Goal: Task Accomplishment & Management: Complete application form

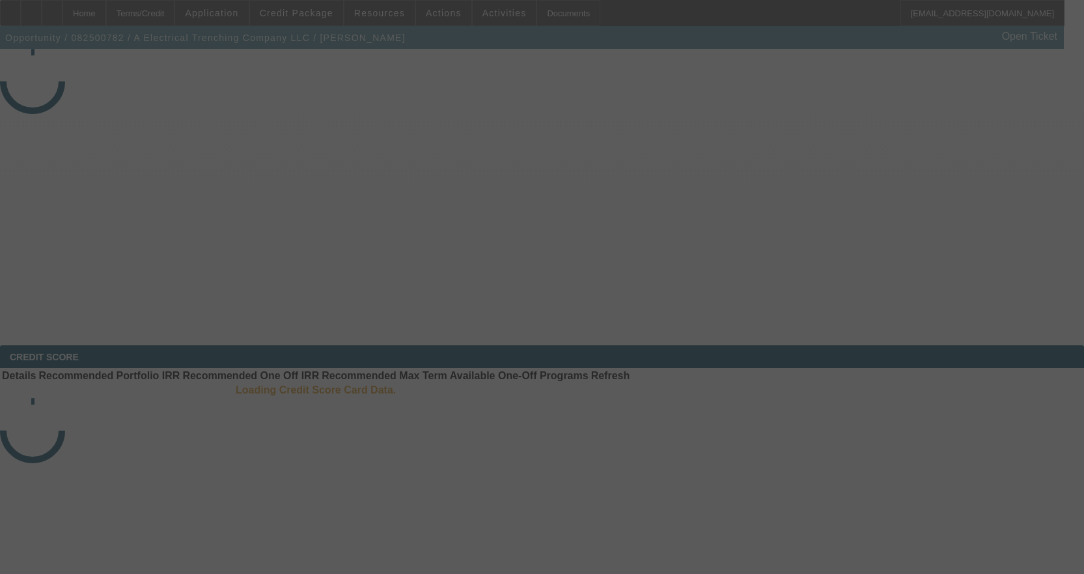
select select "3"
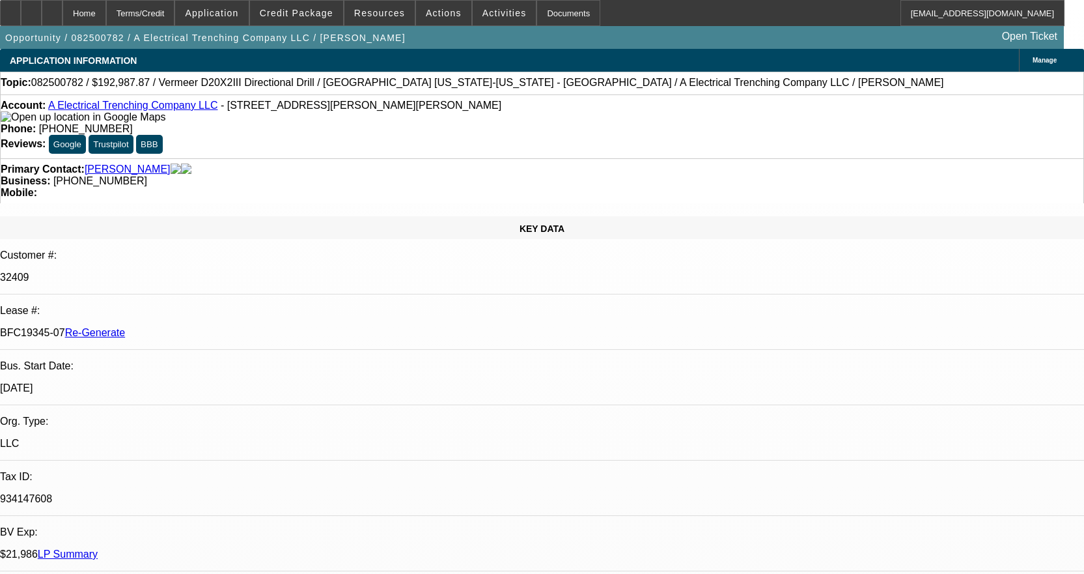
select select "0"
select select "3"
select select "0"
select select "6"
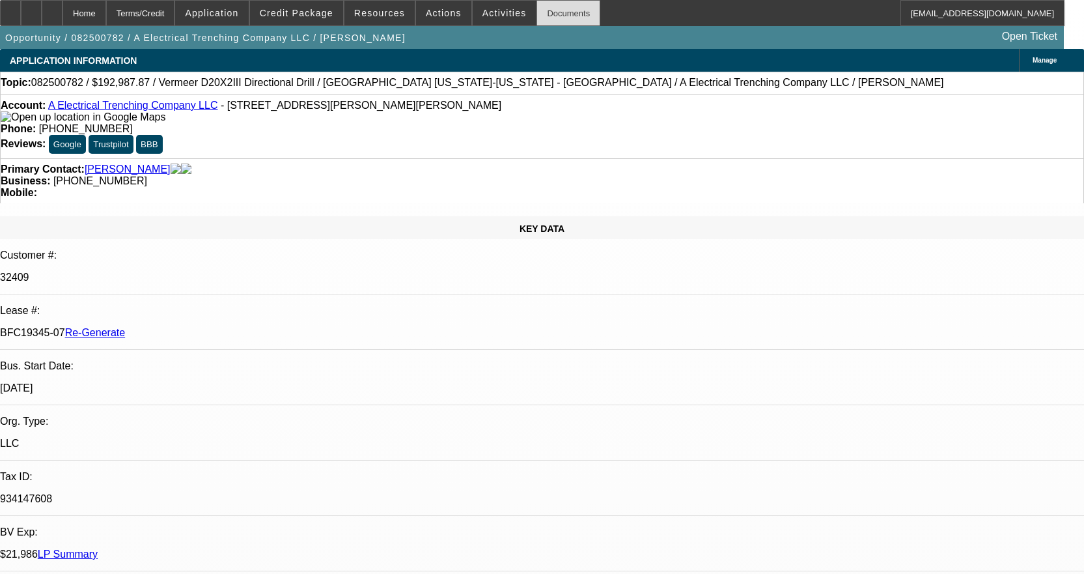
click at [561, 10] on div "Documents" at bounding box center [569, 13] width 64 height 26
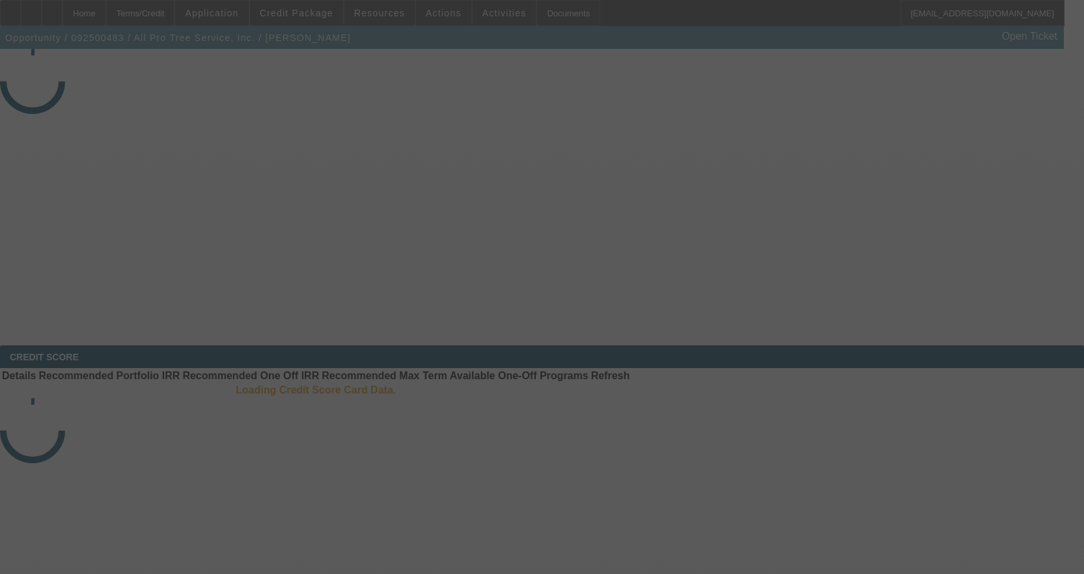
select select "3"
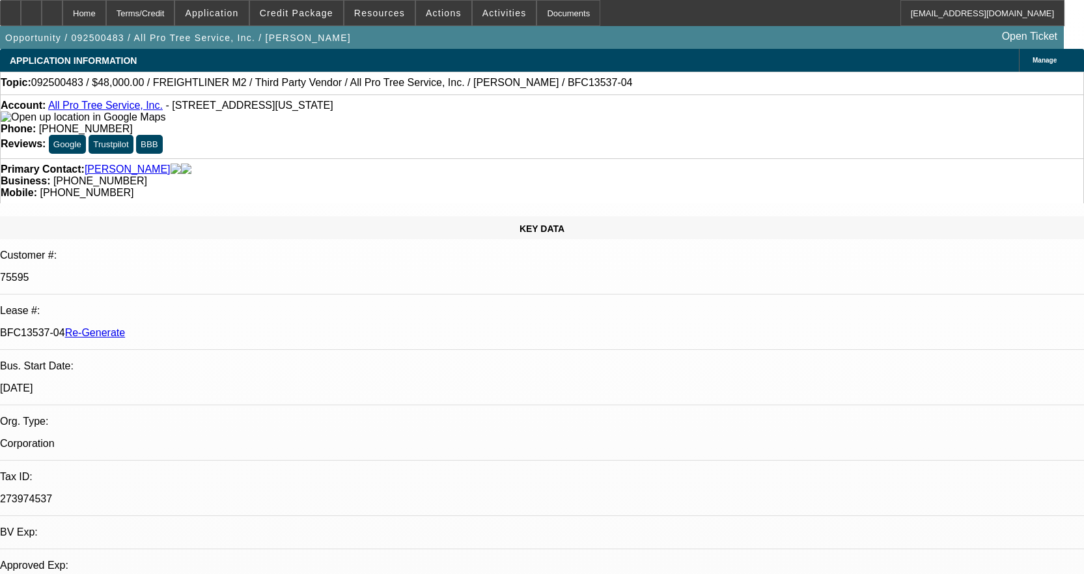
select select "0"
select select "6"
click at [110, 114] on div "Account: All Pro Tree Service, Inc. - [STREET_ADDRESS][US_STATE]" at bounding box center [542, 111] width 1083 height 23
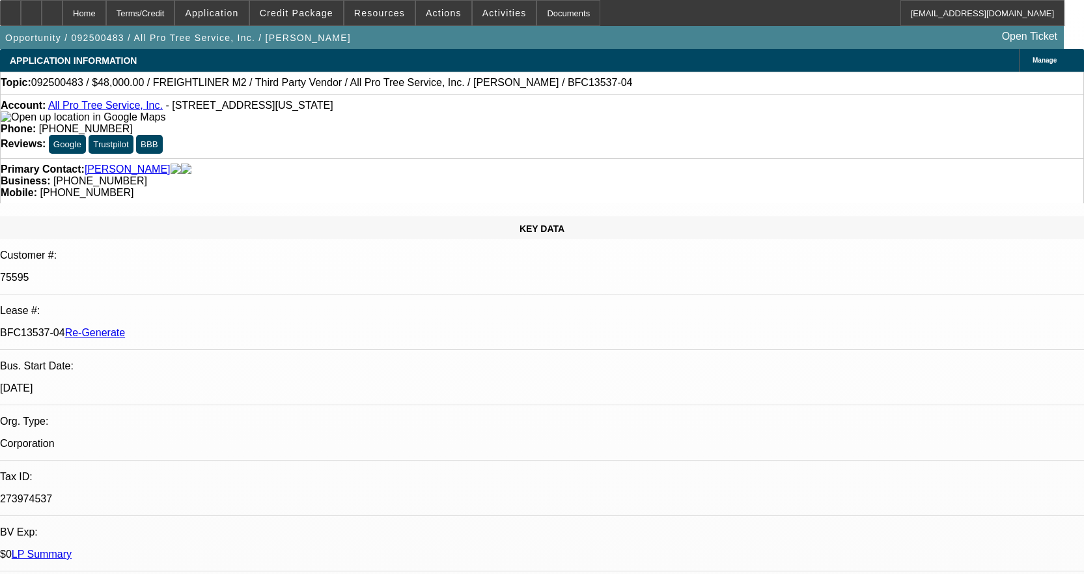
click at [105, 107] on link "All Pro Tree Service, Inc." at bounding box center [105, 105] width 115 height 11
click at [63, 8] on div at bounding box center [52, 13] width 21 height 26
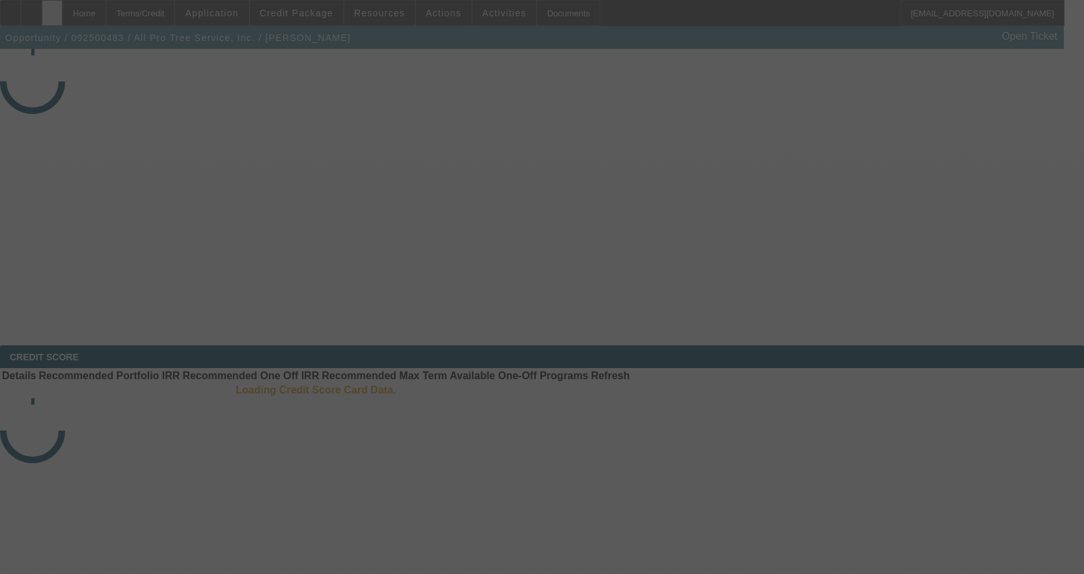
select select "3"
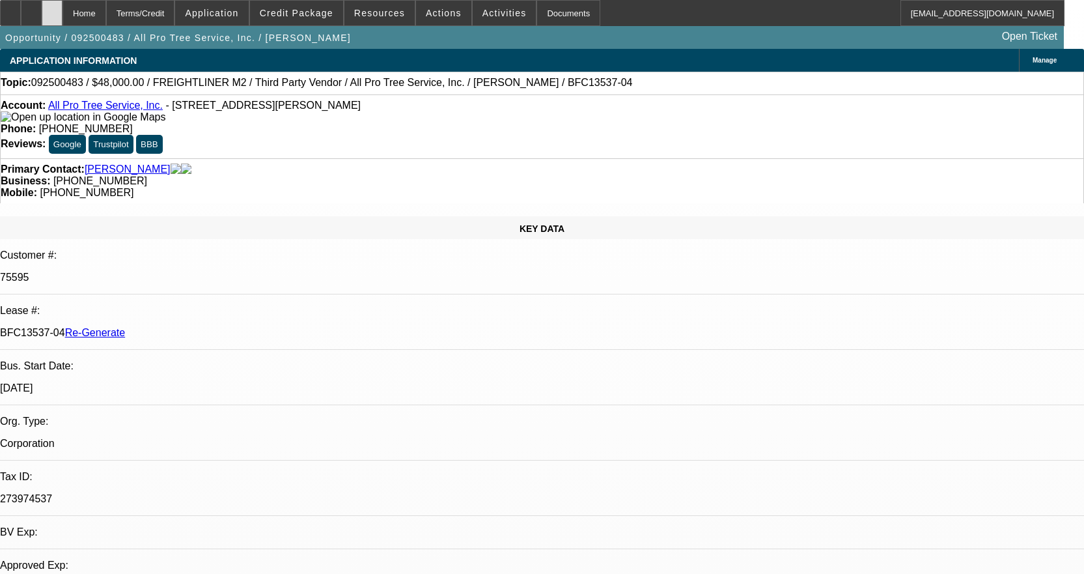
select select "0"
select select "6"
click at [559, 13] on div "Documents" at bounding box center [569, 13] width 64 height 26
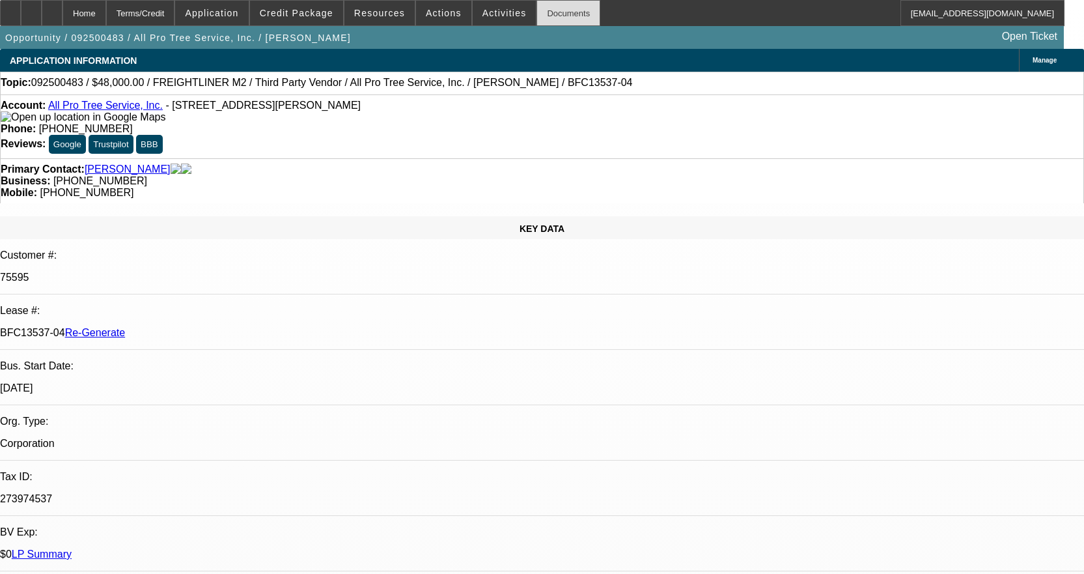
click at [555, 16] on div "Documents" at bounding box center [569, 13] width 64 height 26
click at [10, 8] on icon at bounding box center [10, 8] width 0 height 0
click at [488, 16] on span "Activities" at bounding box center [505, 13] width 44 height 10
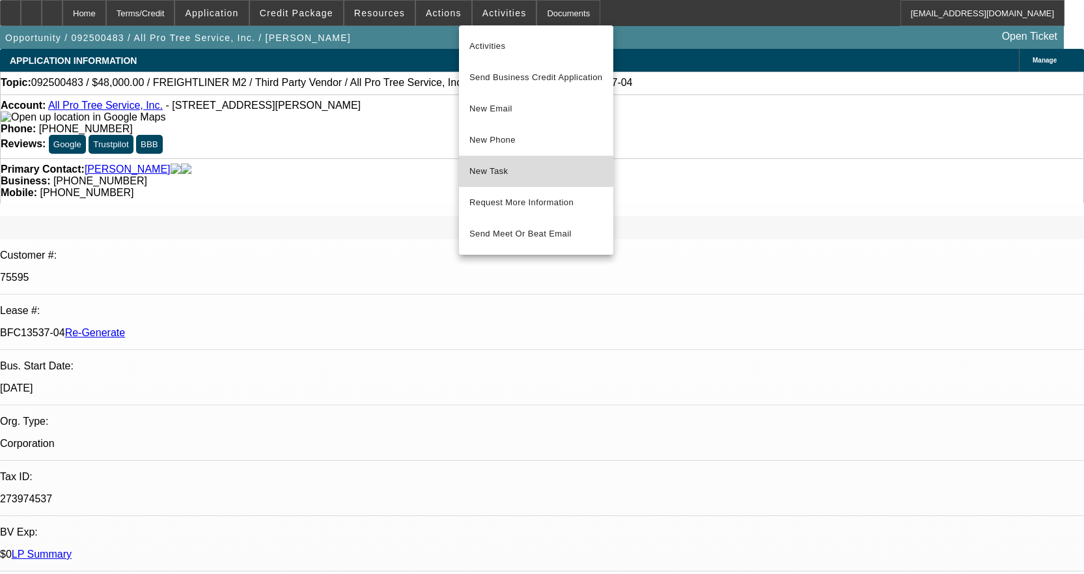
click at [512, 165] on span "New Task" at bounding box center [536, 171] width 133 height 16
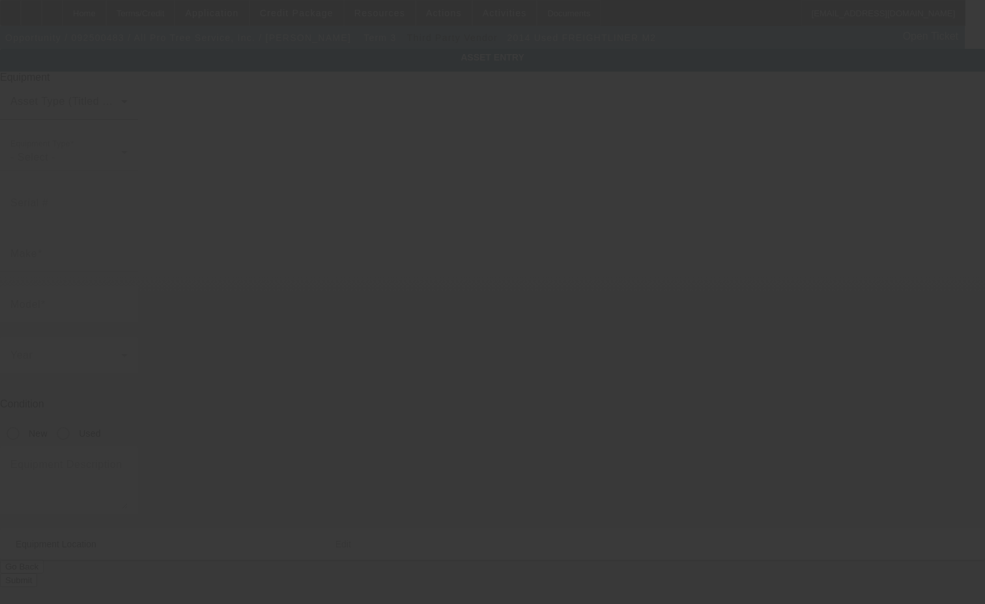
type input "1FVACXDT0EHBL7898"
type input "Freightliner"
type input "M2"
radio input "true"
type textarea "Bucket truck"
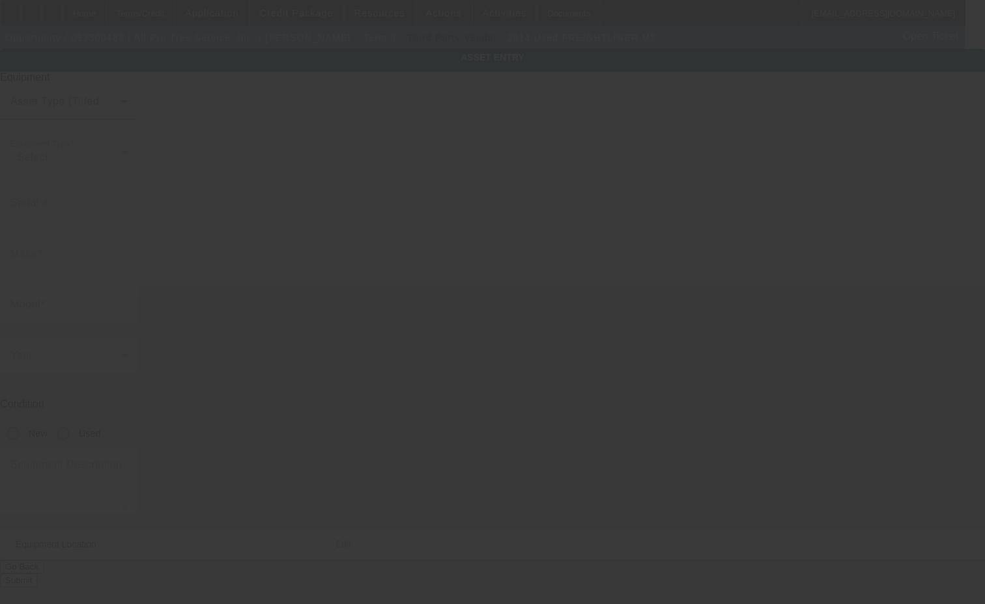
type input "118 Washington St"
type input "Hudson"
type input "01749"
type input "Middlesex"
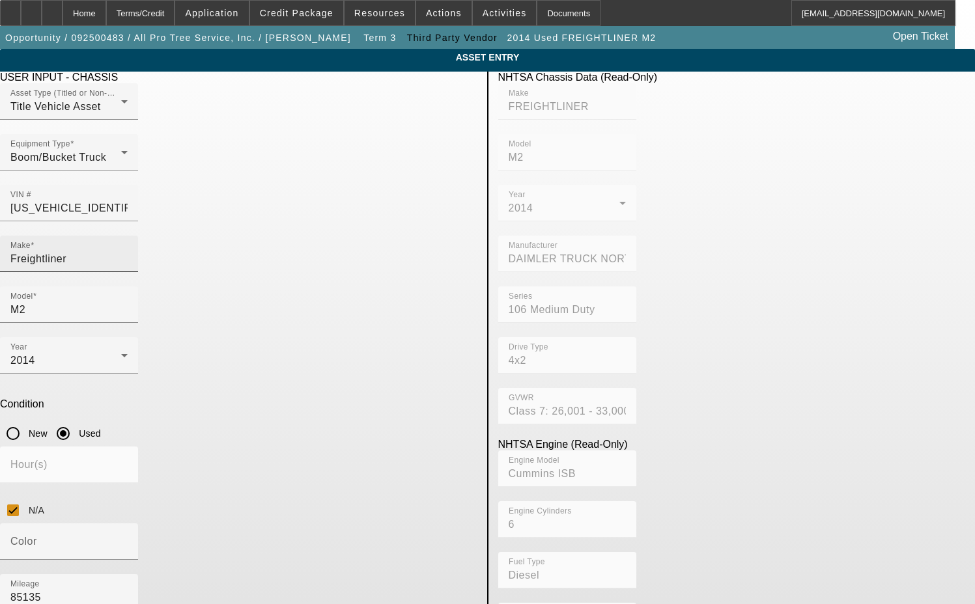
click at [128, 251] on input "Freightliner" at bounding box center [68, 259] width 117 height 16
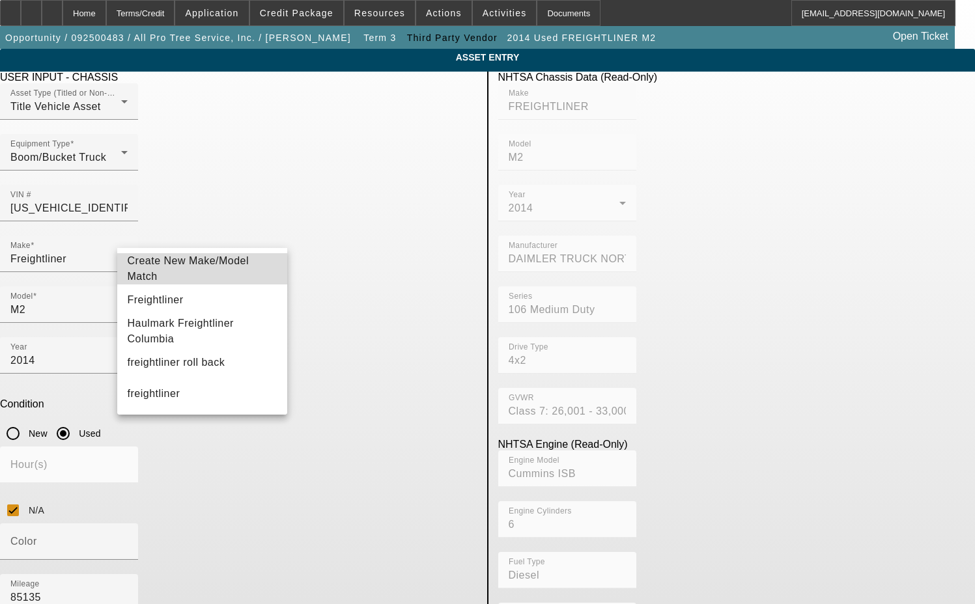
click at [232, 258] on mat-option "Create New Make/Model Match" at bounding box center [202, 268] width 171 height 31
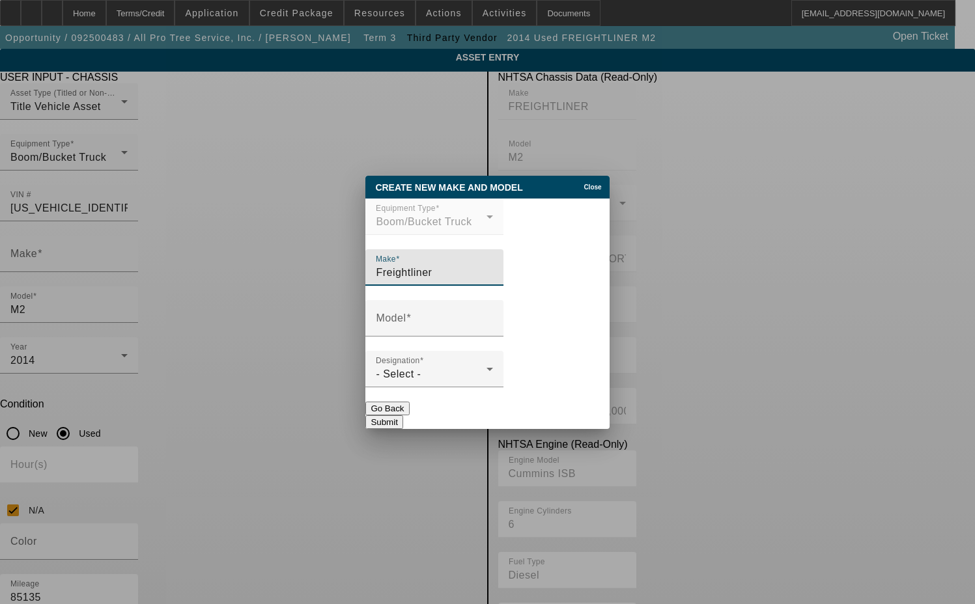
type input "Freightliner"
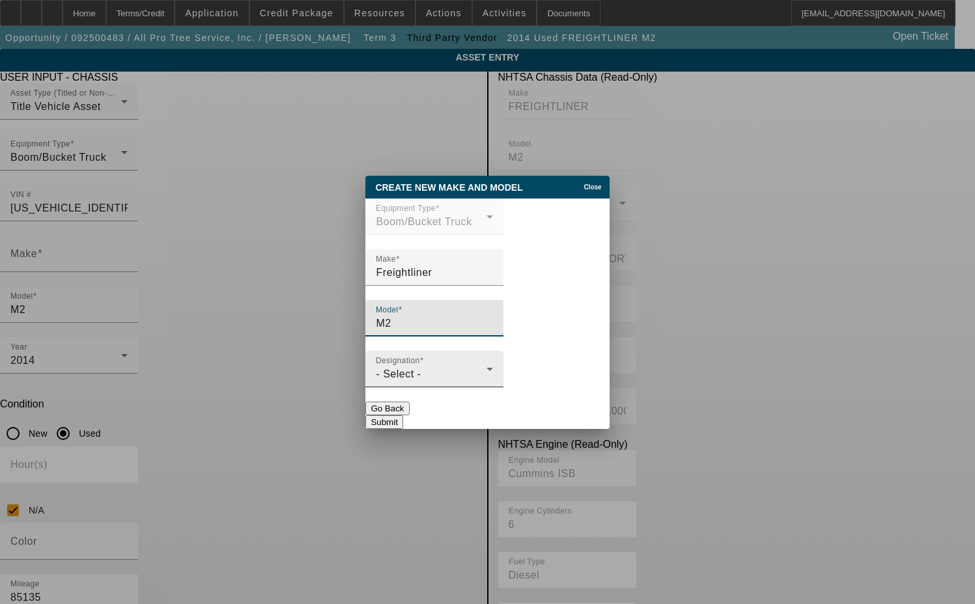
type input "M2"
click at [412, 374] on span "- Select -" at bounding box center [398, 374] width 45 height 11
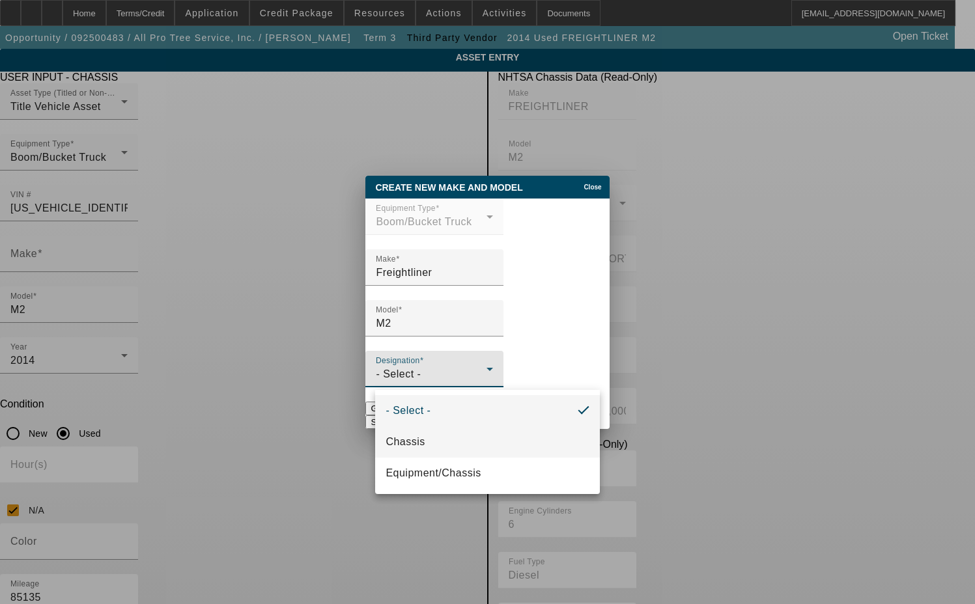
click at [406, 442] on span "Chassis" at bounding box center [405, 442] width 39 height 16
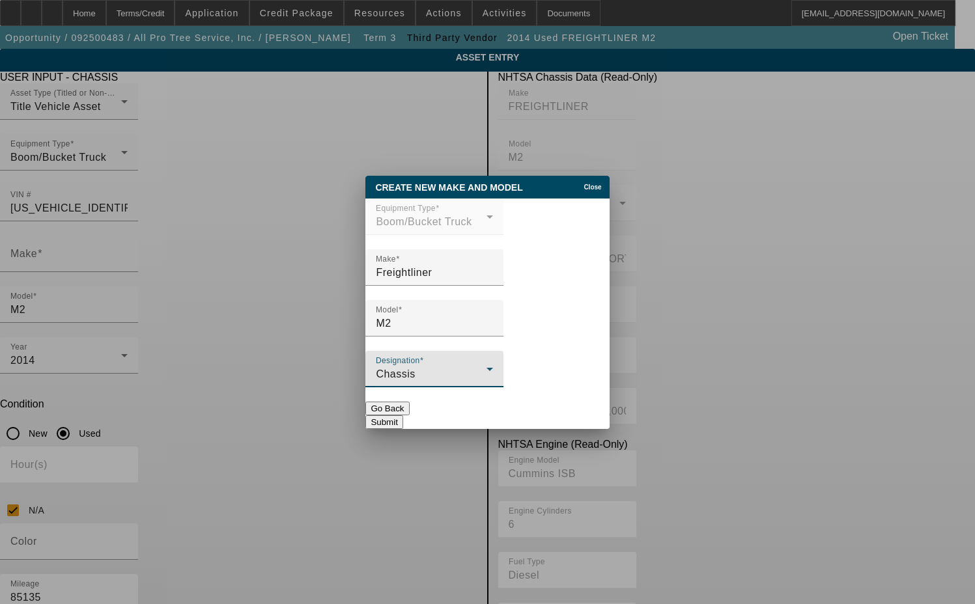
click at [402, 416] on button "Submit" at bounding box center [383, 422] width 37 height 14
click at [402, 415] on button "Submit" at bounding box center [383, 422] width 37 height 14
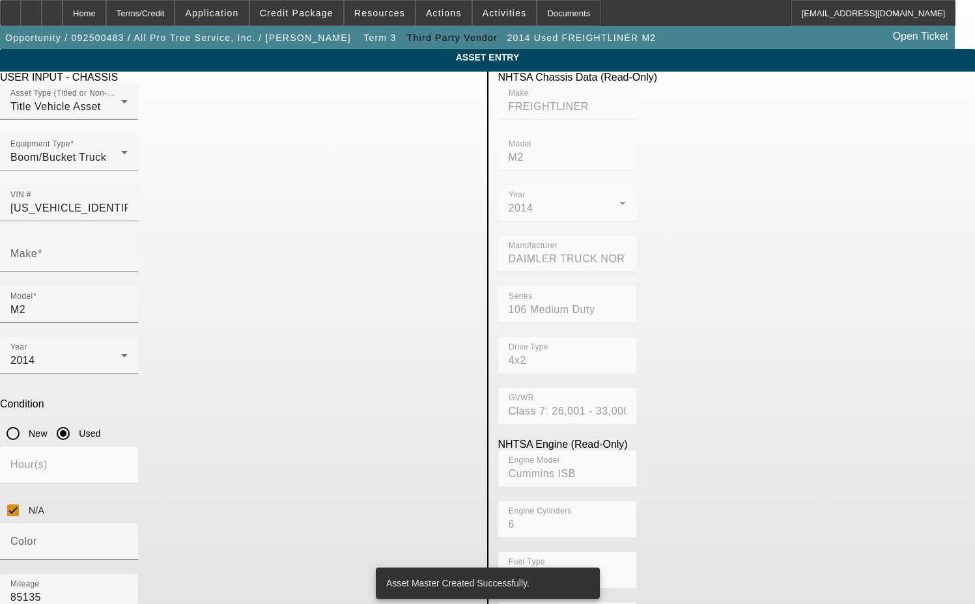
type input "Freightliner"
drag, startPoint x: 216, startPoint y: 443, endPoint x: 89, endPoint y: 445, distance: 126.4
click at [89, 445] on app-asset-collateral-manage "ASSET ENTRY Delete asset USER INPUT - CHASSIS Asset Type (Titled or Non-Titled)…" at bounding box center [487, 413] width 975 height 729
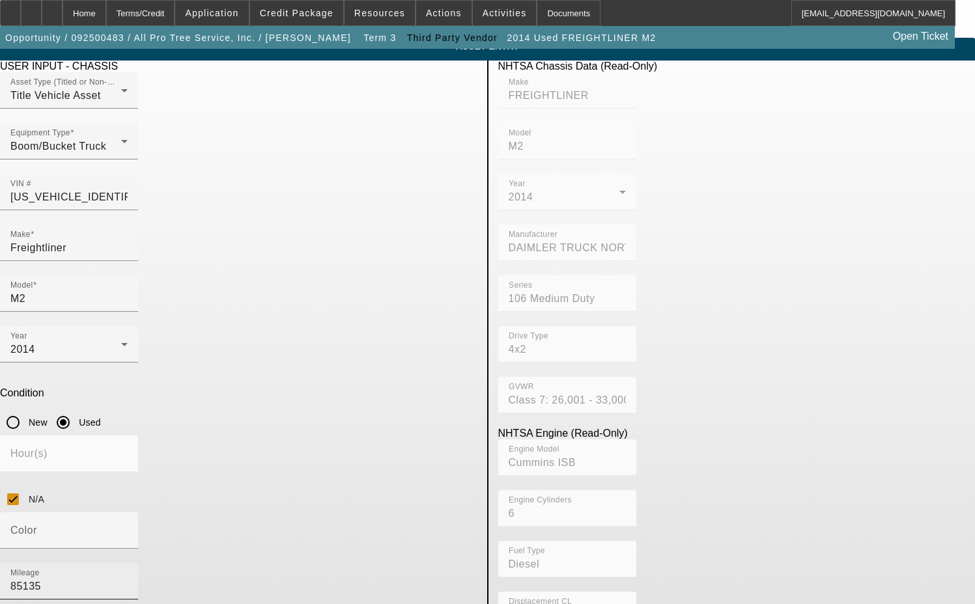
scroll to position [14, 0]
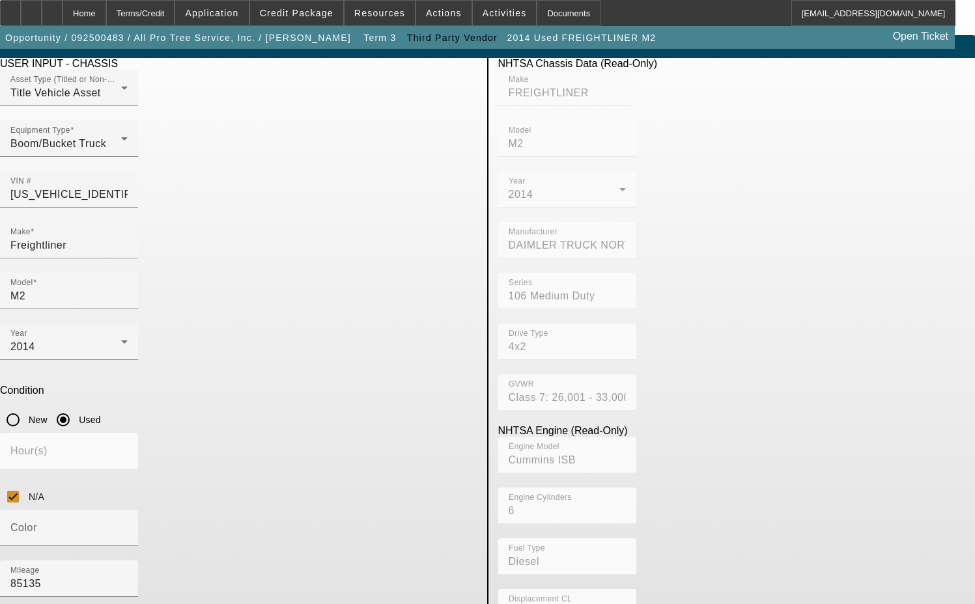
type textarea "includes all accessories, attachments and options."
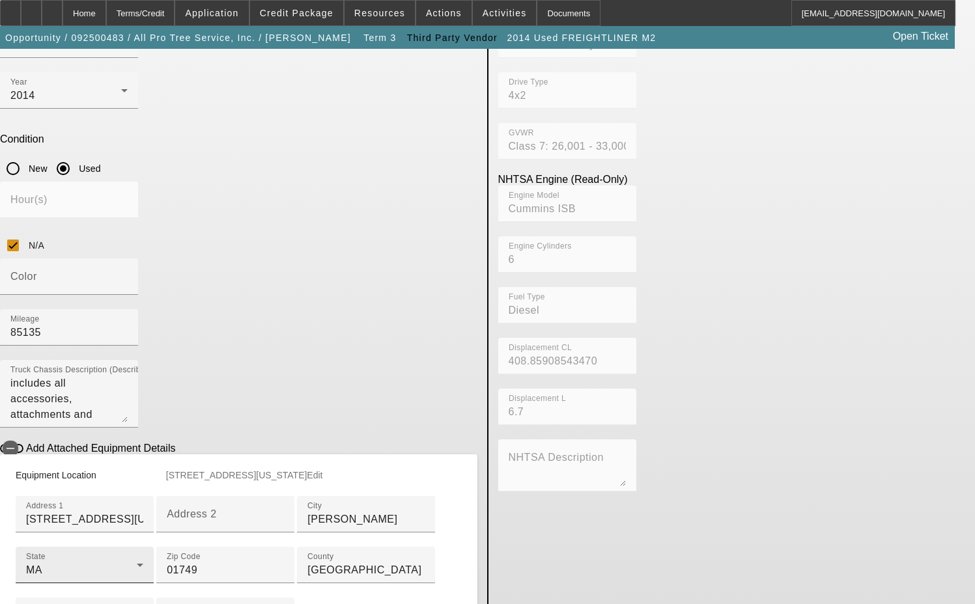
scroll to position [274, 0]
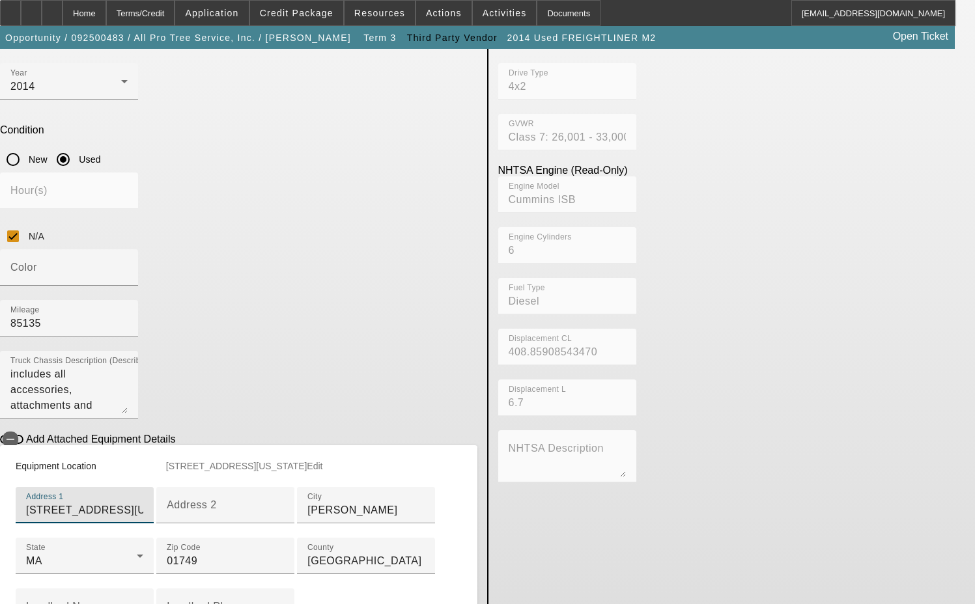
drag, startPoint x: 220, startPoint y: 322, endPoint x: 89, endPoint y: 330, distance: 131.7
click at [89, 330] on app-asset-collateral-manage "ASSET ENTRY Delete asset USER INPUT - CHASSIS Asset Type (Titled or Non-Titled)…" at bounding box center [487, 226] width 975 height 903
type input "19 Flagg Road"
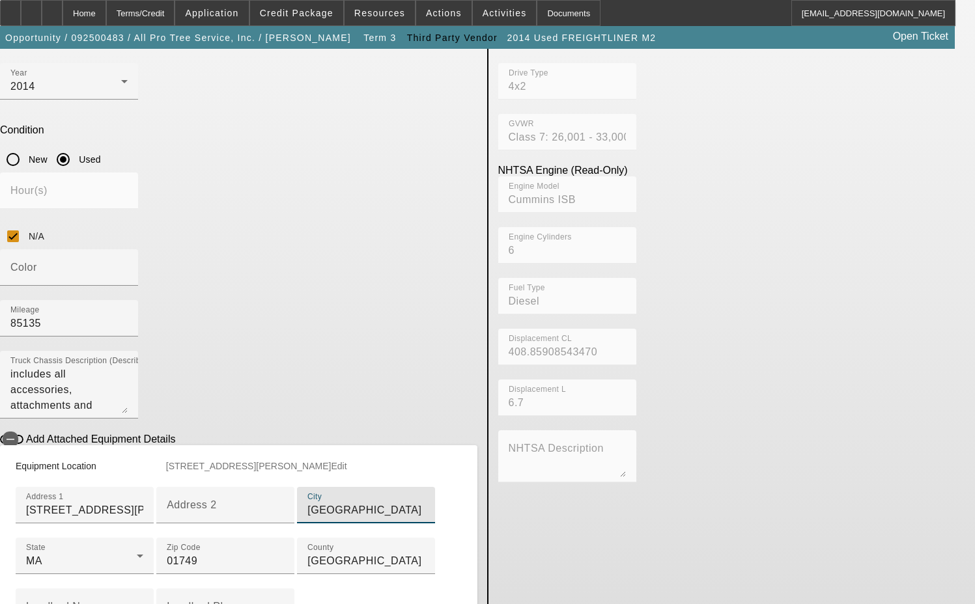
type input "Marlborough"
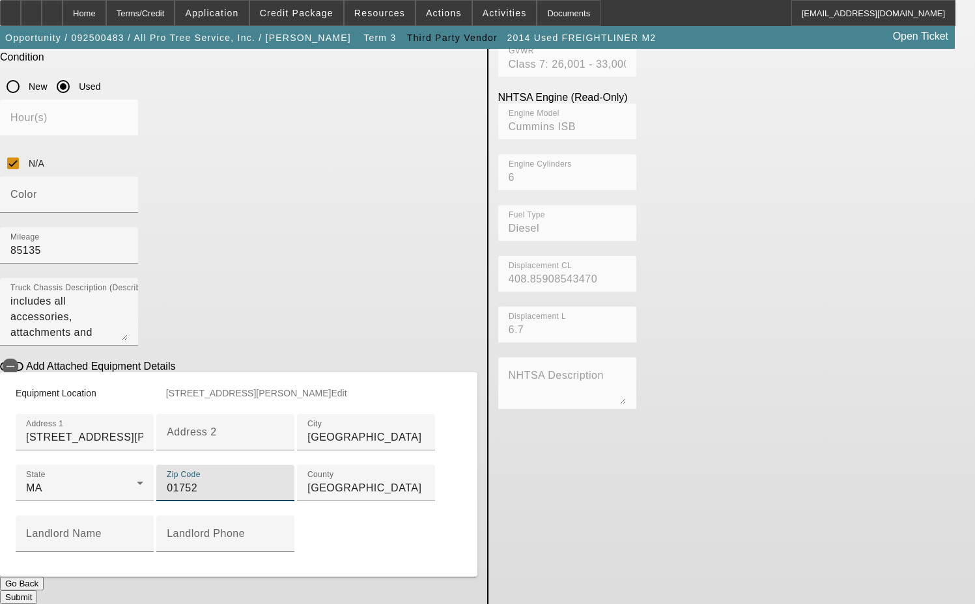
scroll to position [459, 0]
type input "01752"
click at [37, 591] on button "Submit" at bounding box center [18, 598] width 37 height 14
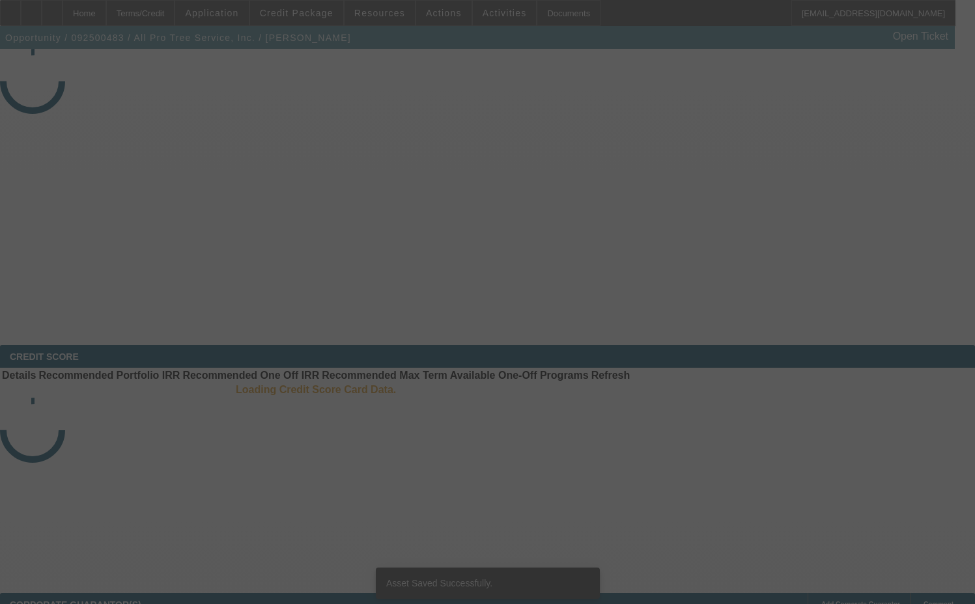
select select "3"
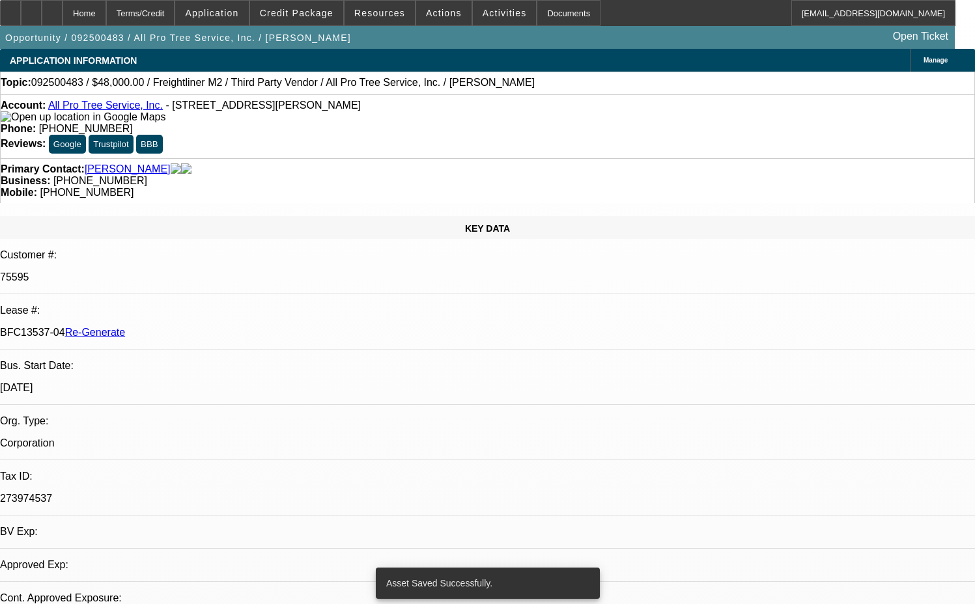
select select "0"
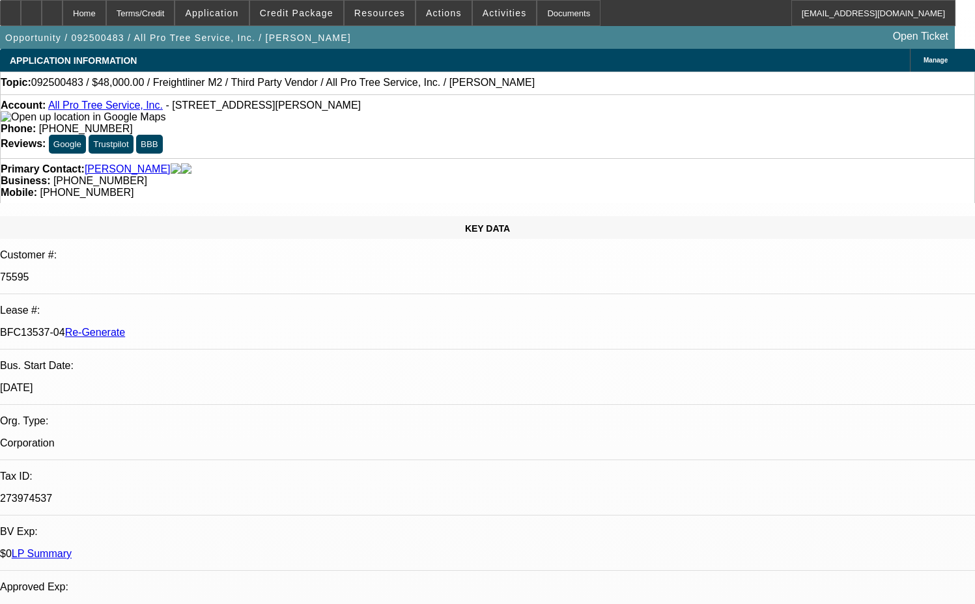
select select "6"
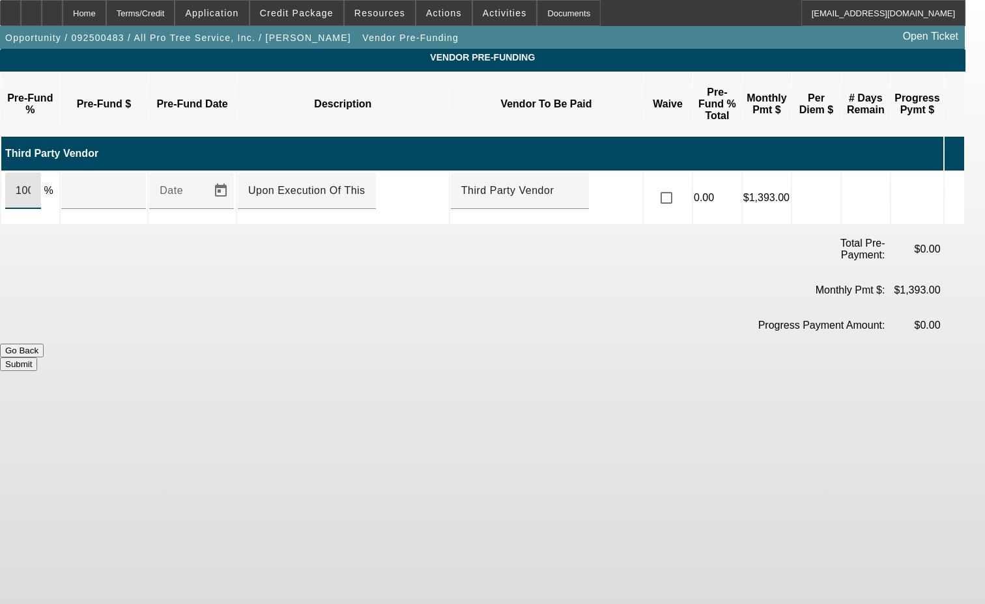
click at [31, 183] on input "100" at bounding box center [23, 191] width 15 height 16
type input "$48,000.00"
drag, startPoint x: 685, startPoint y: 157, endPoint x: 700, endPoint y: 163, distance: 16.3
click at [679, 185] on input "checkbox" at bounding box center [666, 198] width 26 height 26
checkbox input "true"
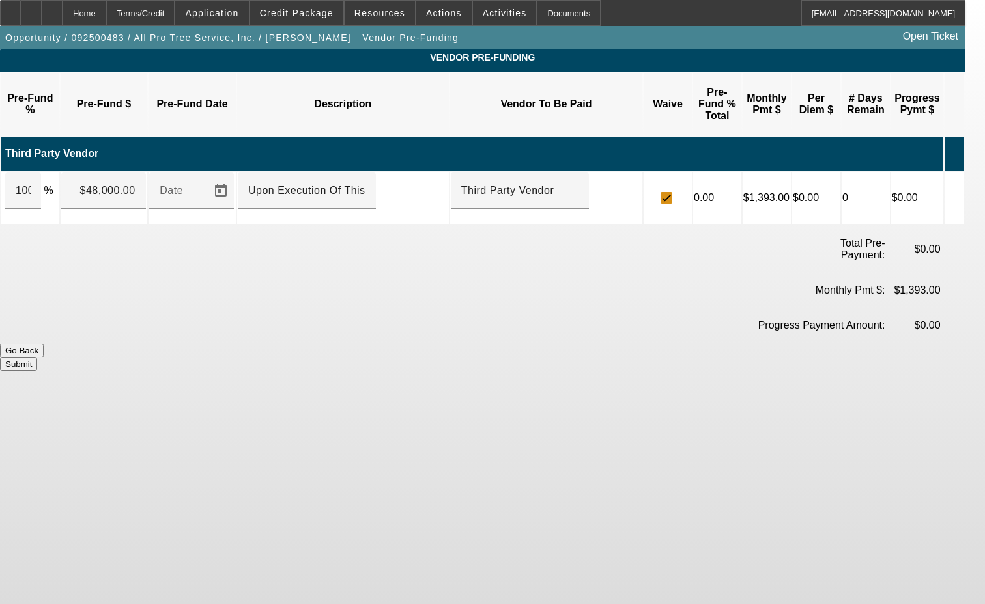
click at [37, 358] on button "Submit" at bounding box center [18, 365] width 37 height 14
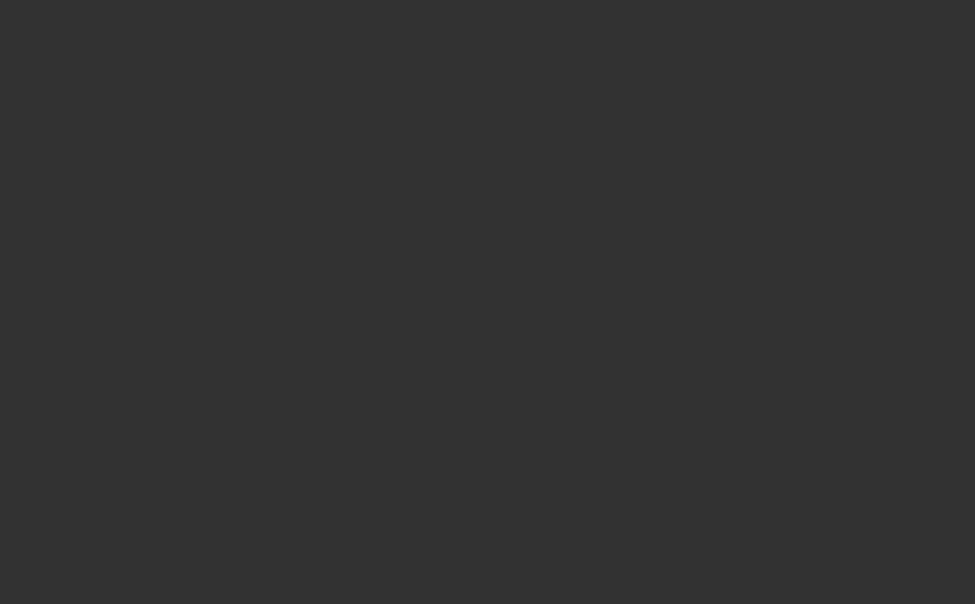
select select "3"
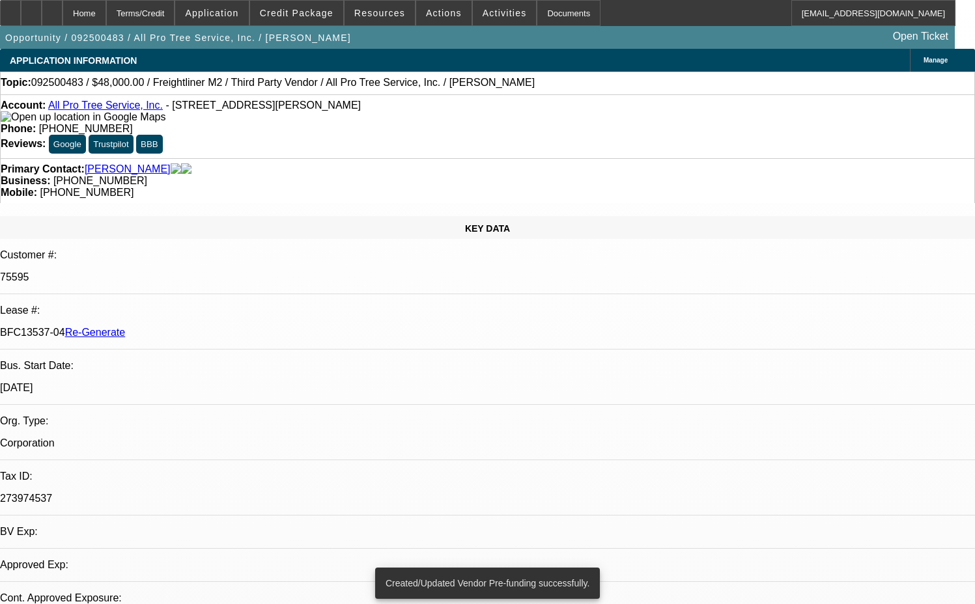
select select "0"
select select "6"
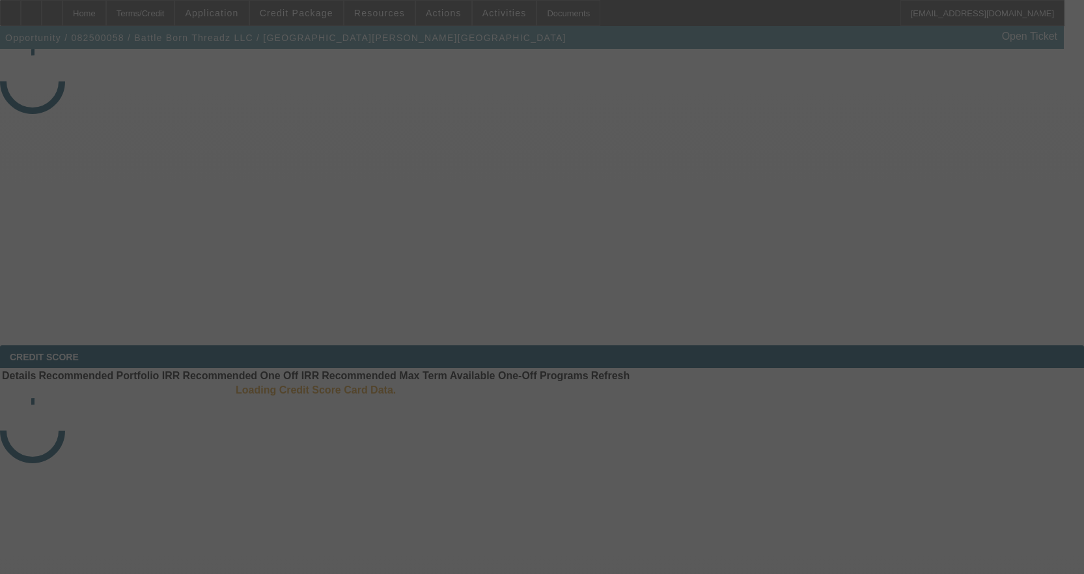
select select "3"
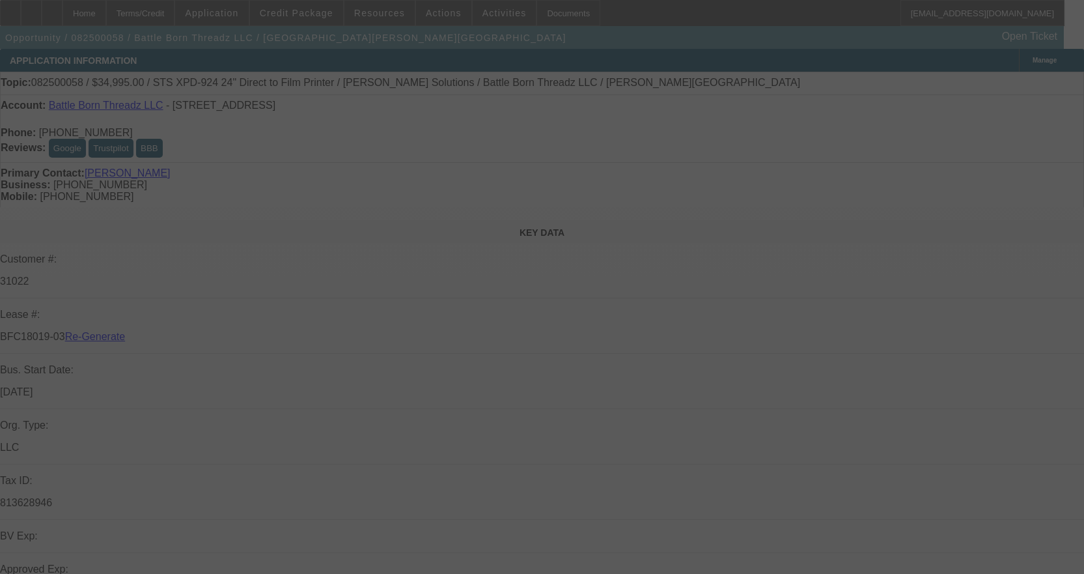
select select "0"
select select "0.1"
select select "4"
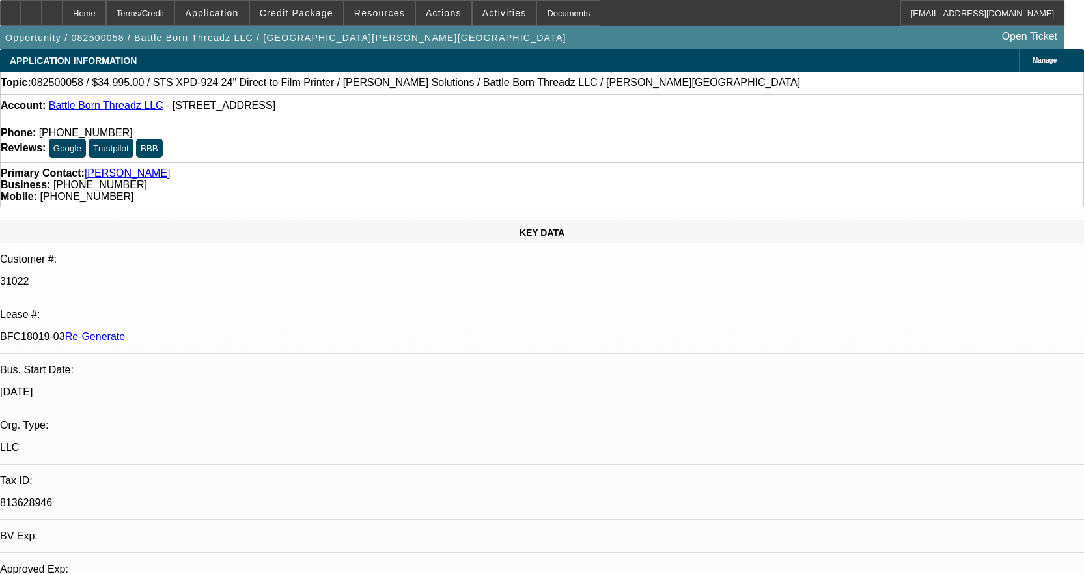
select select "1"
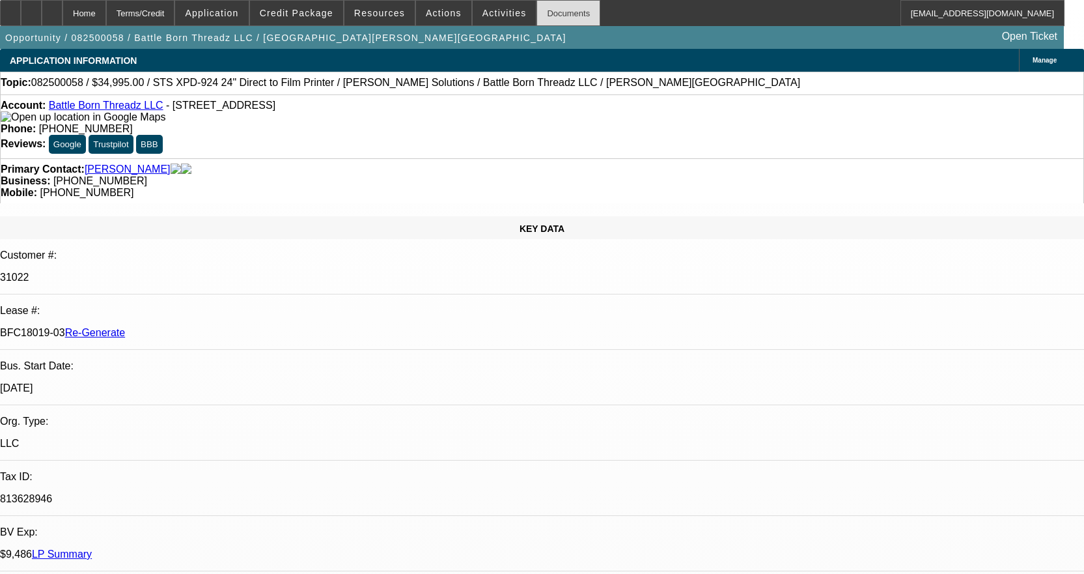
click at [537, 8] on div "Documents" at bounding box center [569, 13] width 64 height 26
click at [483, 20] on span at bounding box center [505, 12] width 64 height 31
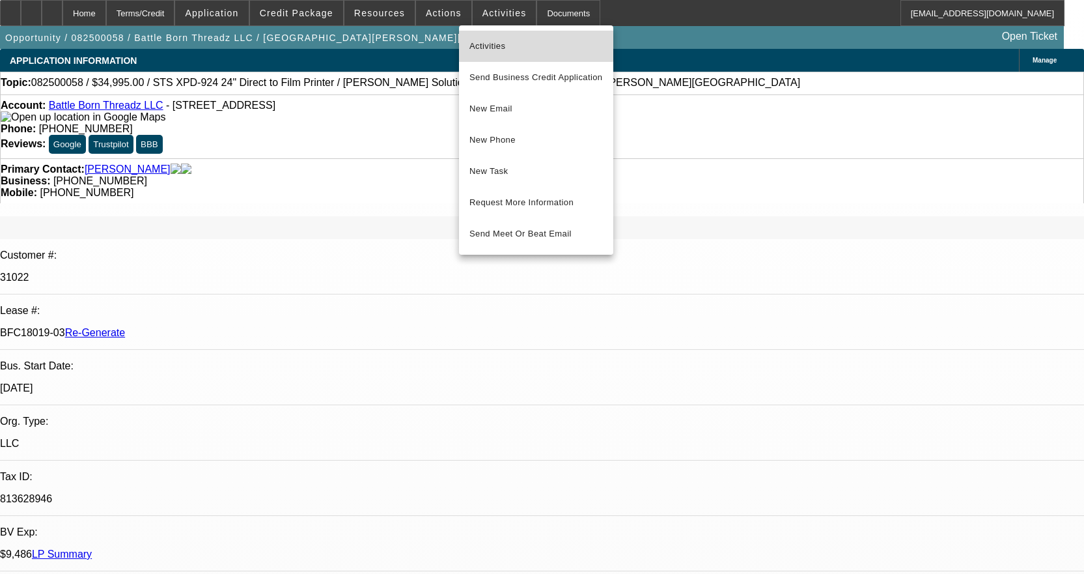
click at [487, 38] on span "Activities" at bounding box center [536, 46] width 133 height 16
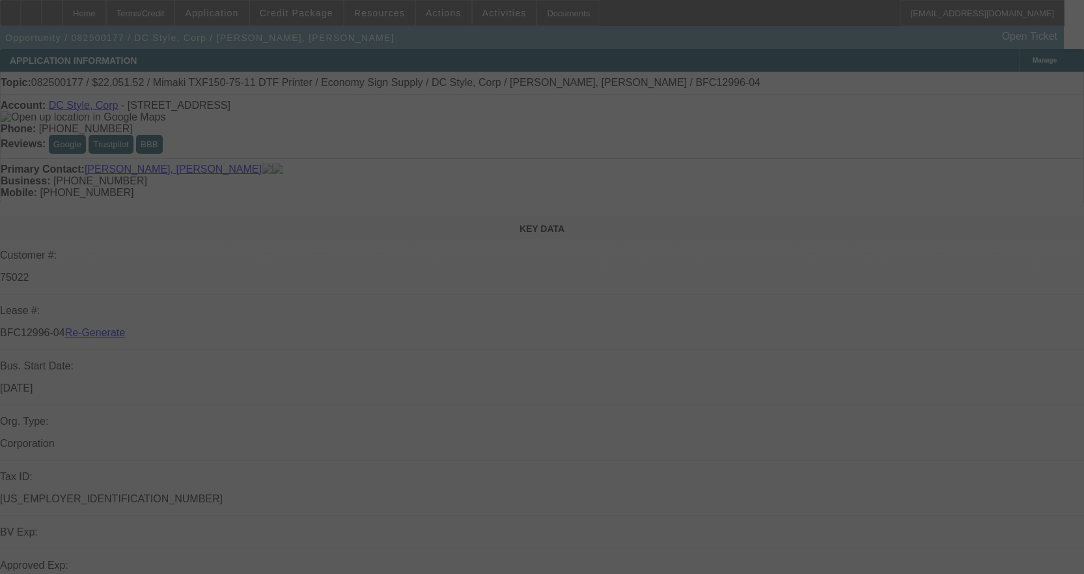
select select "3"
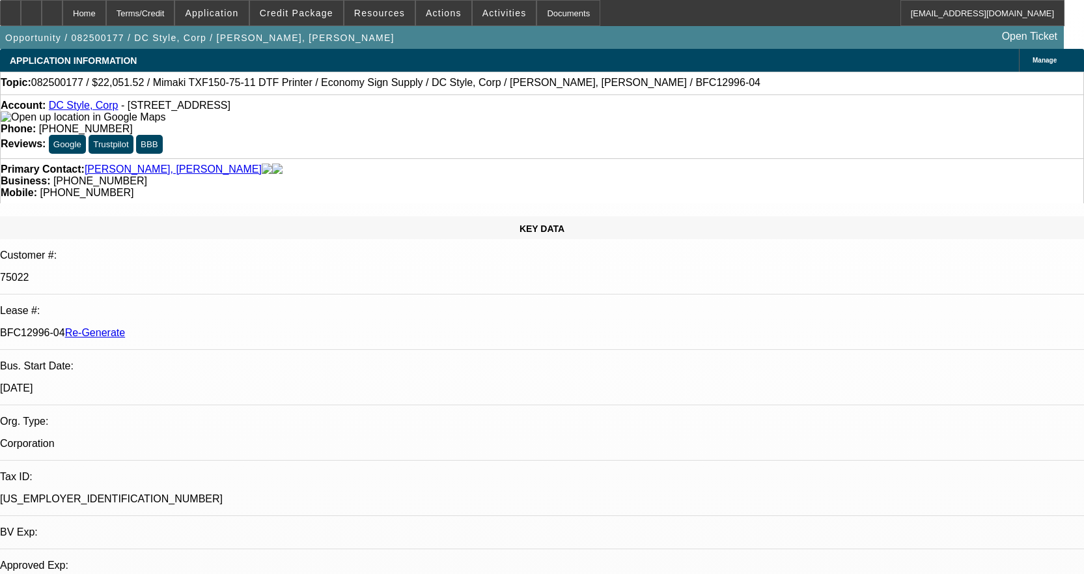
select select "0"
select select "6"
click at [10, 8] on icon at bounding box center [10, 8] width 0 height 0
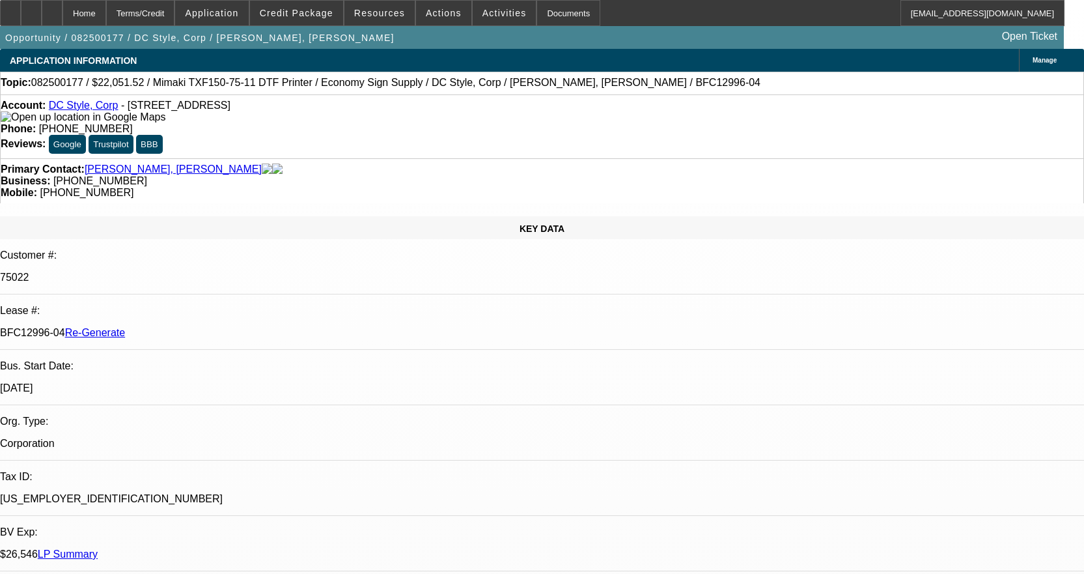
scroll to position [65, 0]
click at [10, 8] on icon at bounding box center [10, 8] width 0 height 0
